Goal: Navigation & Orientation: Find specific page/section

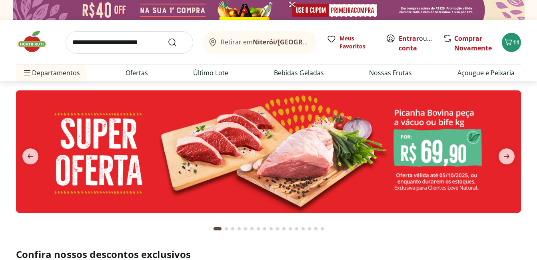
click at [327, 6] on img at bounding box center [269, 10] width 512 height 20
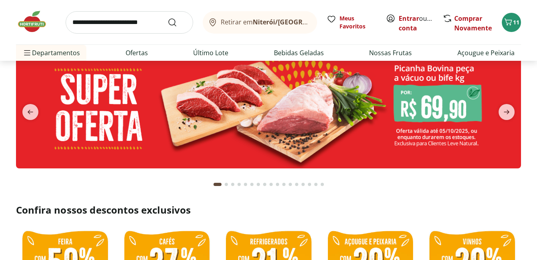
scroll to position [45, 0]
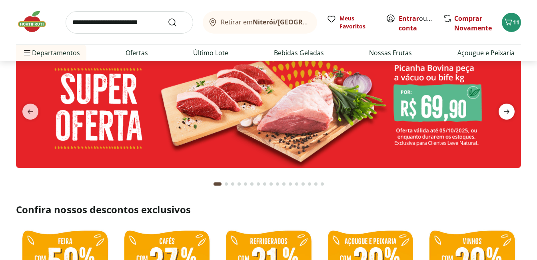
click at [507, 109] on icon "next" at bounding box center [507, 112] width 10 height 10
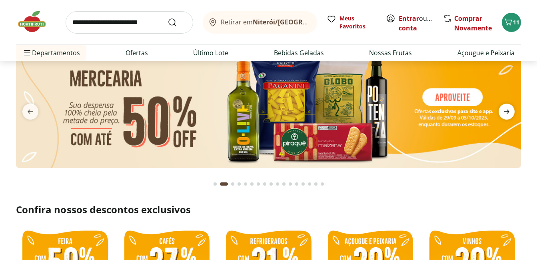
click at [507, 109] on icon "next" at bounding box center [507, 112] width 10 height 10
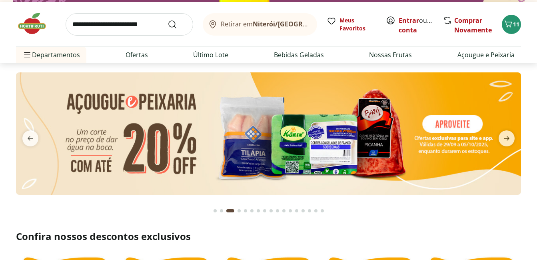
scroll to position [17, 0]
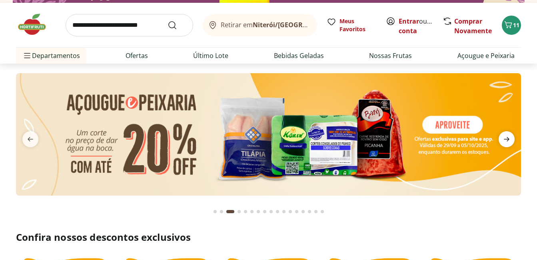
click at [506, 139] on icon "next" at bounding box center [507, 139] width 10 height 10
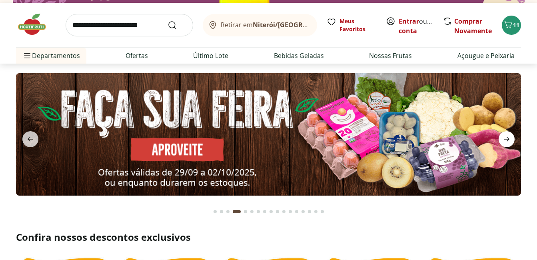
click at [506, 139] on icon "next" at bounding box center [507, 139] width 10 height 10
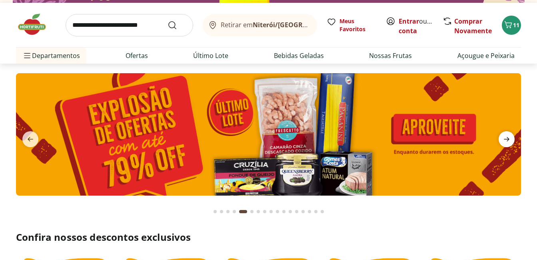
click at [506, 139] on icon "next" at bounding box center [507, 139] width 10 height 10
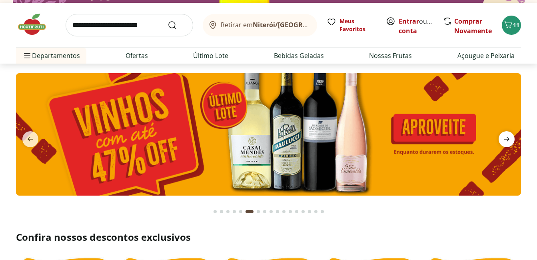
click at [506, 139] on icon "next" at bounding box center [507, 139] width 10 height 10
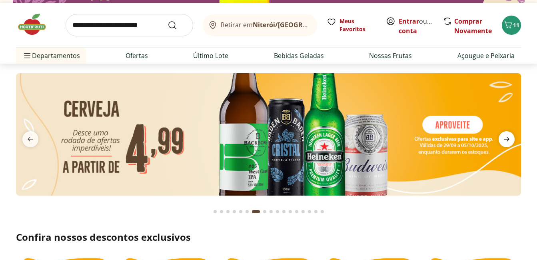
click at [506, 139] on icon "next" at bounding box center [507, 139] width 10 height 10
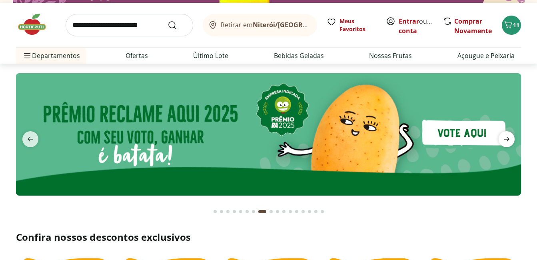
click at [506, 139] on icon "next" at bounding box center [507, 139] width 10 height 10
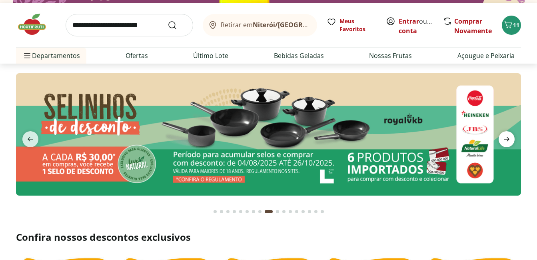
click at [506, 139] on icon "next" at bounding box center [507, 139] width 10 height 10
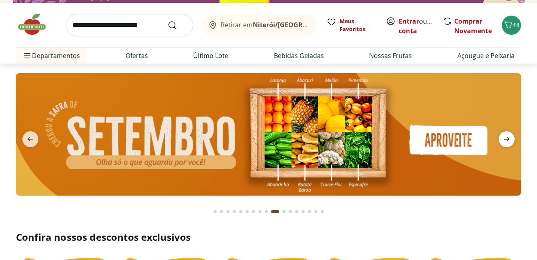
click at [506, 139] on icon "next" at bounding box center [507, 139] width 10 height 10
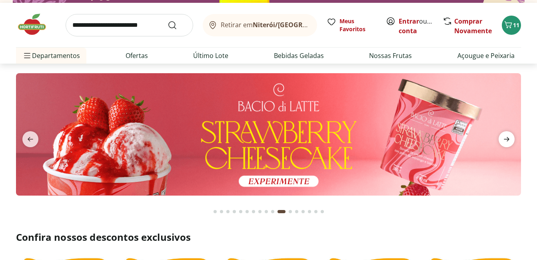
click at [506, 139] on icon "next" at bounding box center [507, 139] width 10 height 10
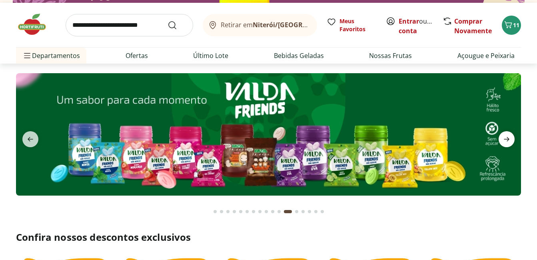
click at [506, 139] on icon "next" at bounding box center [507, 139] width 10 height 10
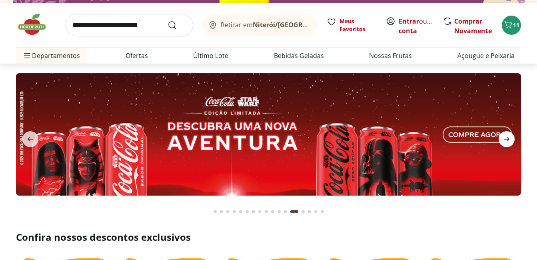
click at [506, 139] on icon "next" at bounding box center [507, 139] width 10 height 10
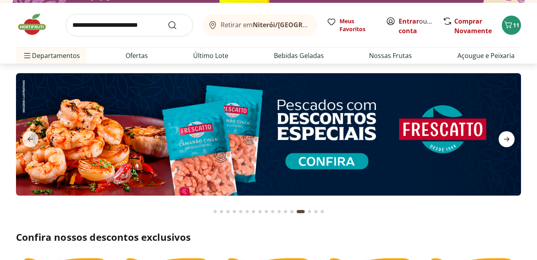
click at [506, 139] on icon "next" at bounding box center [507, 139] width 10 height 10
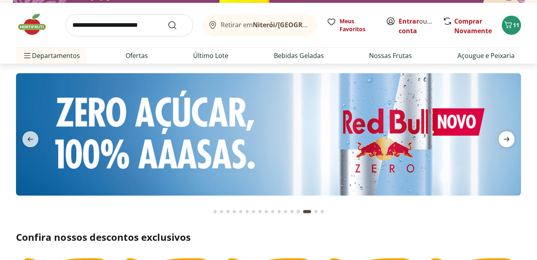
click at [506, 139] on icon "next" at bounding box center [507, 139] width 10 height 10
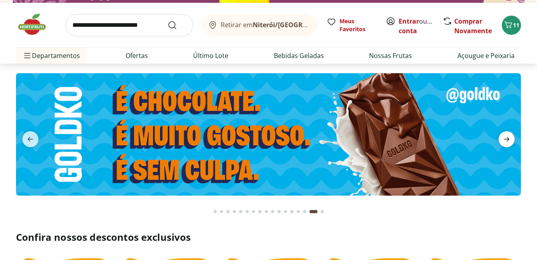
click at [506, 139] on icon "next" at bounding box center [507, 139] width 10 height 10
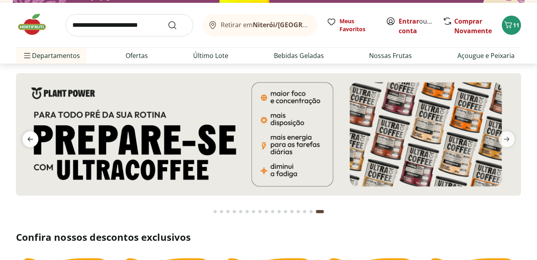
click at [29, 141] on icon "previous" at bounding box center [31, 139] width 6 height 4
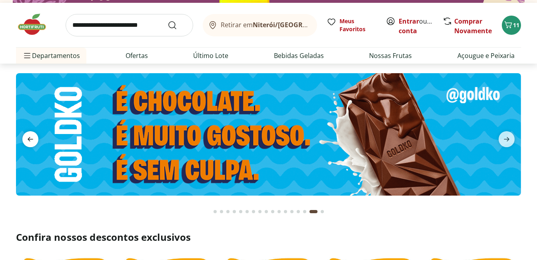
click at [29, 141] on icon "previous" at bounding box center [31, 139] width 6 height 4
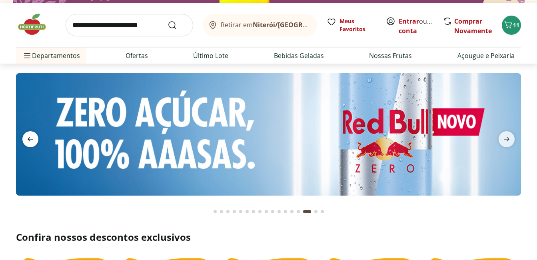
click at [29, 141] on icon "previous" at bounding box center [31, 139] width 6 height 4
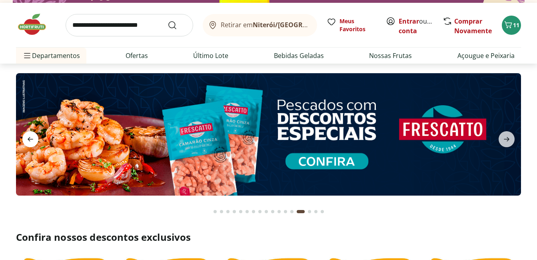
click at [29, 141] on icon "previous" at bounding box center [31, 139] width 6 height 4
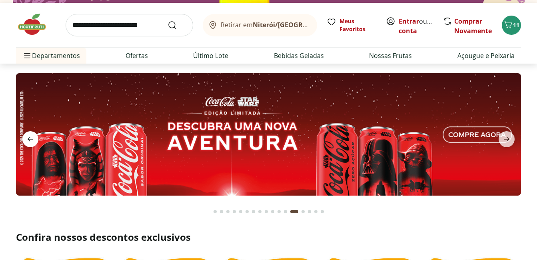
click at [29, 141] on icon "previous" at bounding box center [31, 139] width 6 height 4
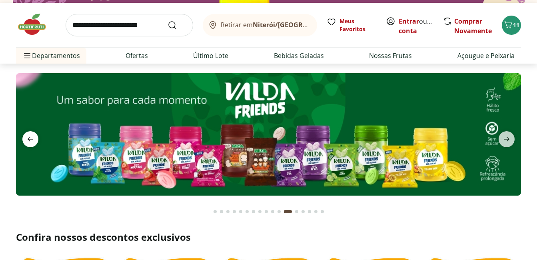
click at [29, 141] on icon "previous" at bounding box center [31, 139] width 6 height 4
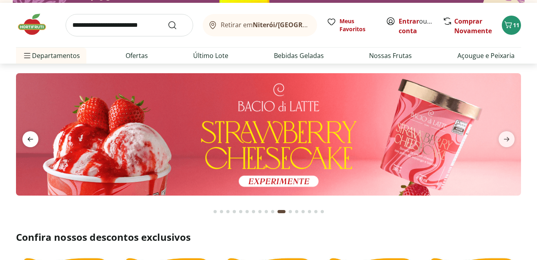
click at [29, 141] on icon "previous" at bounding box center [31, 139] width 6 height 4
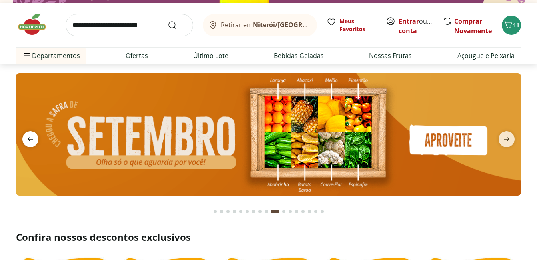
click at [29, 141] on icon "previous" at bounding box center [31, 139] width 6 height 4
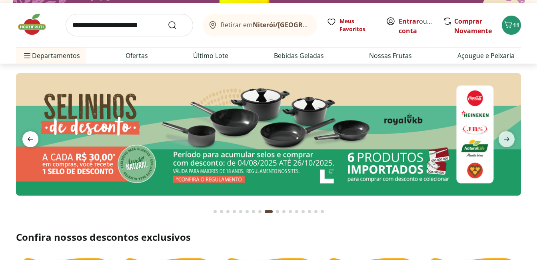
click at [29, 141] on icon "previous" at bounding box center [31, 139] width 6 height 4
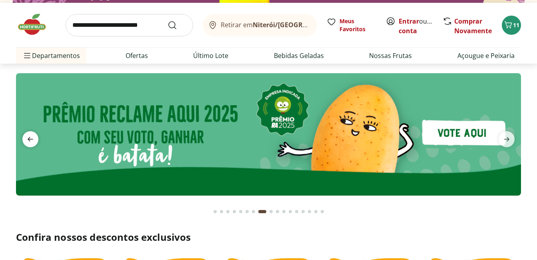
click at [29, 141] on icon "previous" at bounding box center [31, 139] width 6 height 4
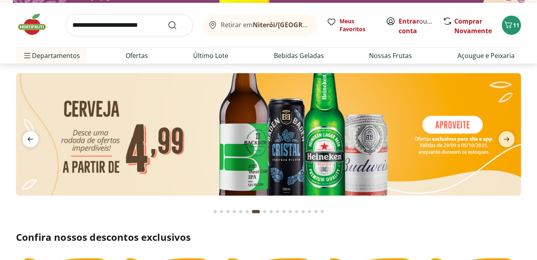
click at [29, 141] on icon "previous" at bounding box center [31, 139] width 6 height 4
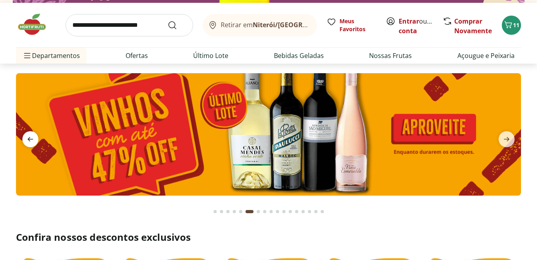
click at [29, 141] on icon "previous" at bounding box center [31, 139] width 6 height 4
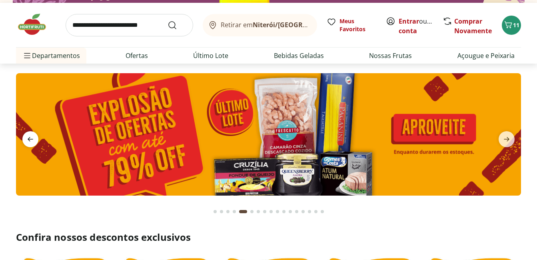
click at [29, 141] on icon "previous" at bounding box center [31, 139] width 6 height 4
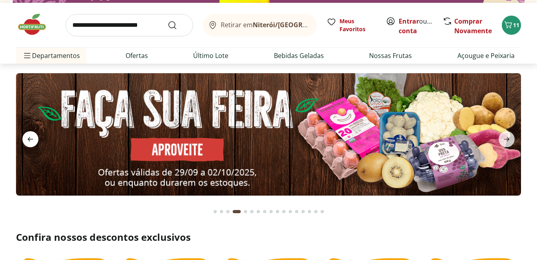
click at [29, 141] on icon "previous" at bounding box center [31, 139] width 6 height 4
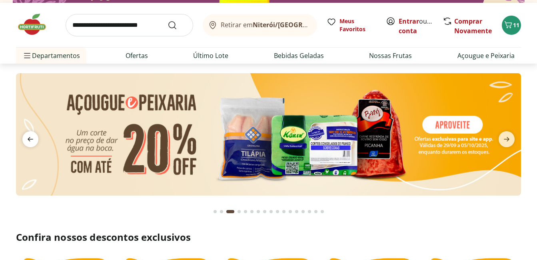
click at [29, 141] on icon "previous" at bounding box center [31, 139] width 6 height 4
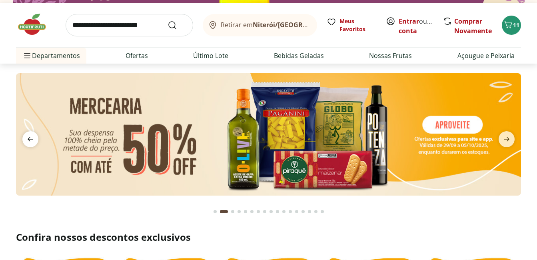
click at [29, 141] on icon "previous" at bounding box center [31, 139] width 6 height 4
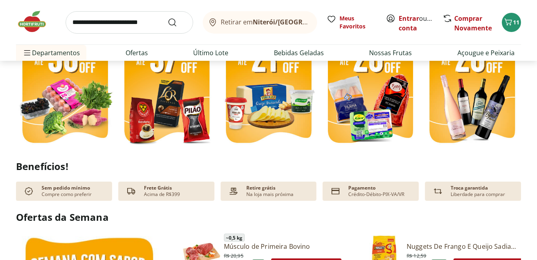
scroll to position [217, 0]
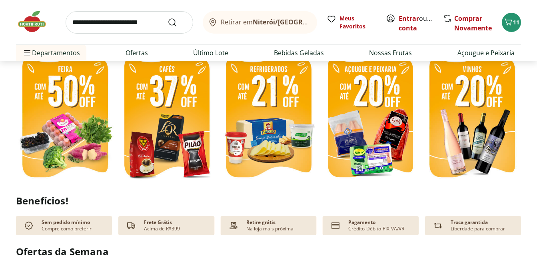
click at [26, 21] on img at bounding box center [36, 22] width 40 height 24
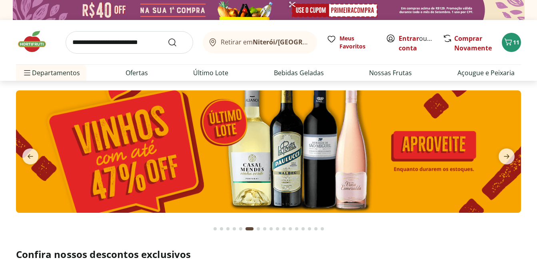
click at [368, 124] on img at bounding box center [268, 151] width 505 height 122
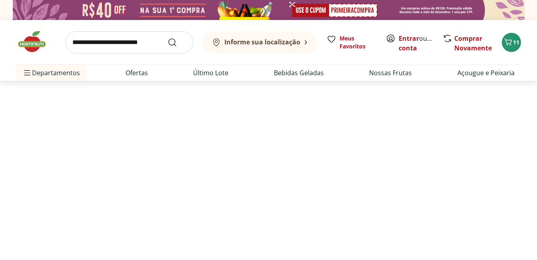
select select "**********"
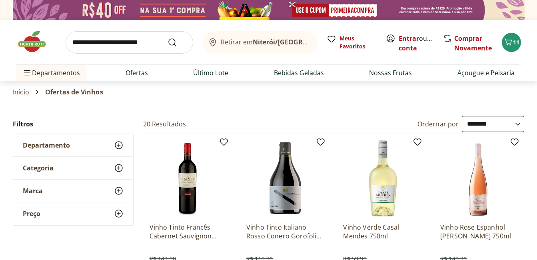
click at [30, 45] on img at bounding box center [36, 42] width 40 height 24
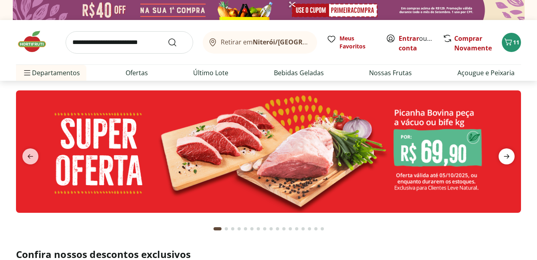
click at [508, 161] on icon "next" at bounding box center [507, 157] width 10 height 10
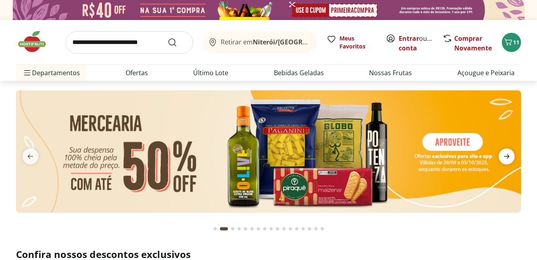
click at [508, 161] on icon "next" at bounding box center [507, 157] width 10 height 10
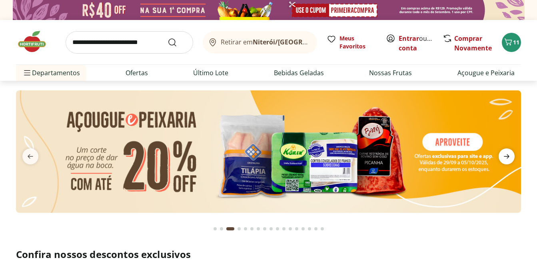
click at [508, 161] on icon "next" at bounding box center [507, 157] width 10 height 10
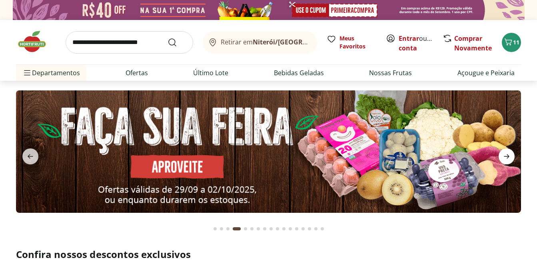
click at [508, 161] on icon "next" at bounding box center [507, 157] width 10 height 10
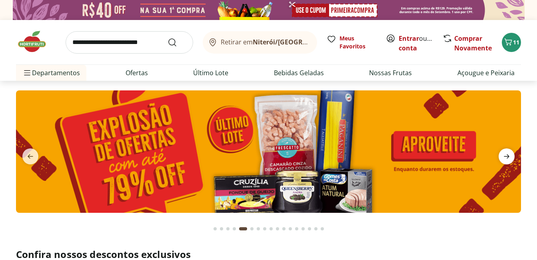
type input "*"
click at [508, 161] on icon "next" at bounding box center [507, 157] width 10 height 10
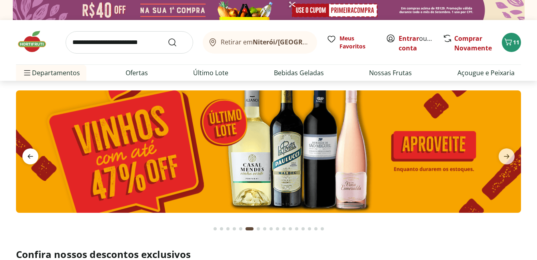
click at [26, 156] on icon "previous" at bounding box center [31, 157] width 10 height 10
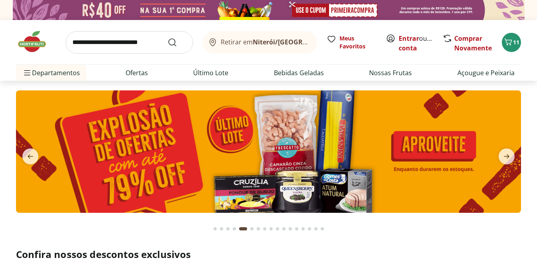
click at [133, 171] on img at bounding box center [268, 151] width 505 height 122
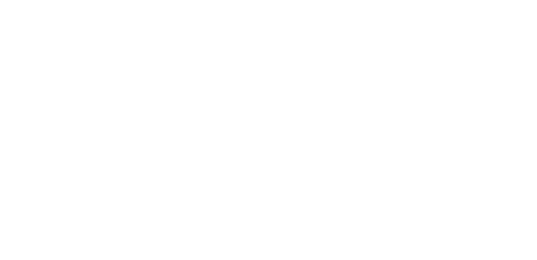
select select "**********"
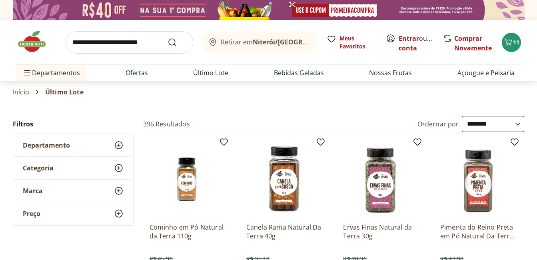
click at [286, 45] on b "Niterói/[GEOGRAPHIC_DATA]" at bounding box center [298, 42] width 91 height 9
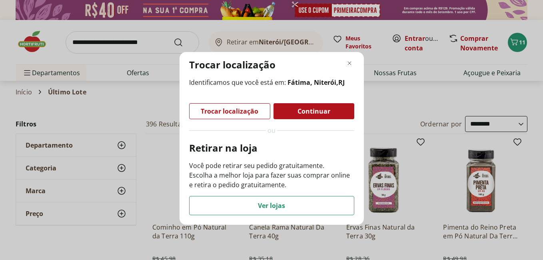
click at [250, 112] on span "Trocar localização" at bounding box center [230, 111] width 58 height 6
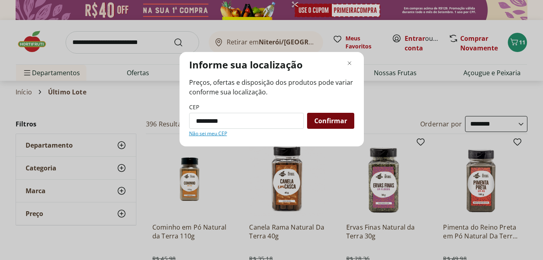
type input "*********"
click at [346, 120] on span "Confirmar" at bounding box center [331, 121] width 33 height 6
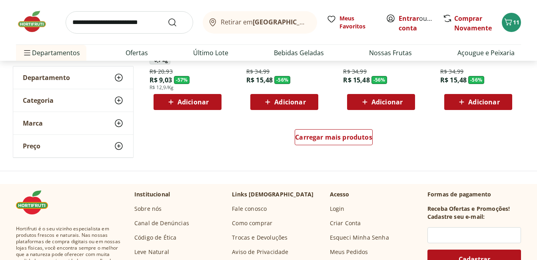
scroll to position [540, 0]
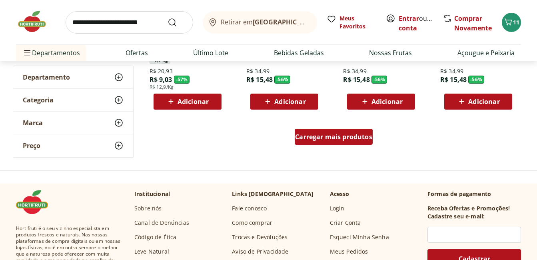
click at [355, 136] on span "Carregar mais produtos" at bounding box center [333, 137] width 77 height 6
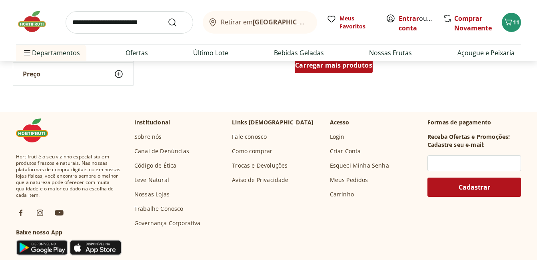
scroll to position [1096, 0]
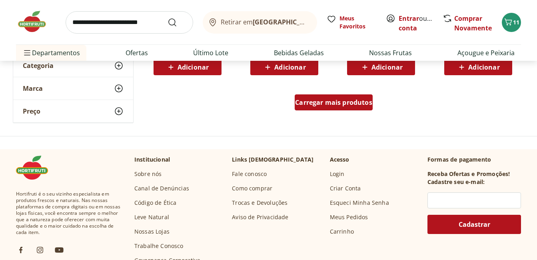
click at [330, 110] on div "Carregar mais produtos" at bounding box center [334, 102] width 78 height 16
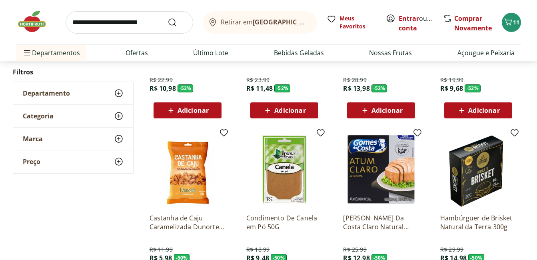
scroll to position [1053, 0]
